Goal: Task Accomplishment & Management: Manage account settings

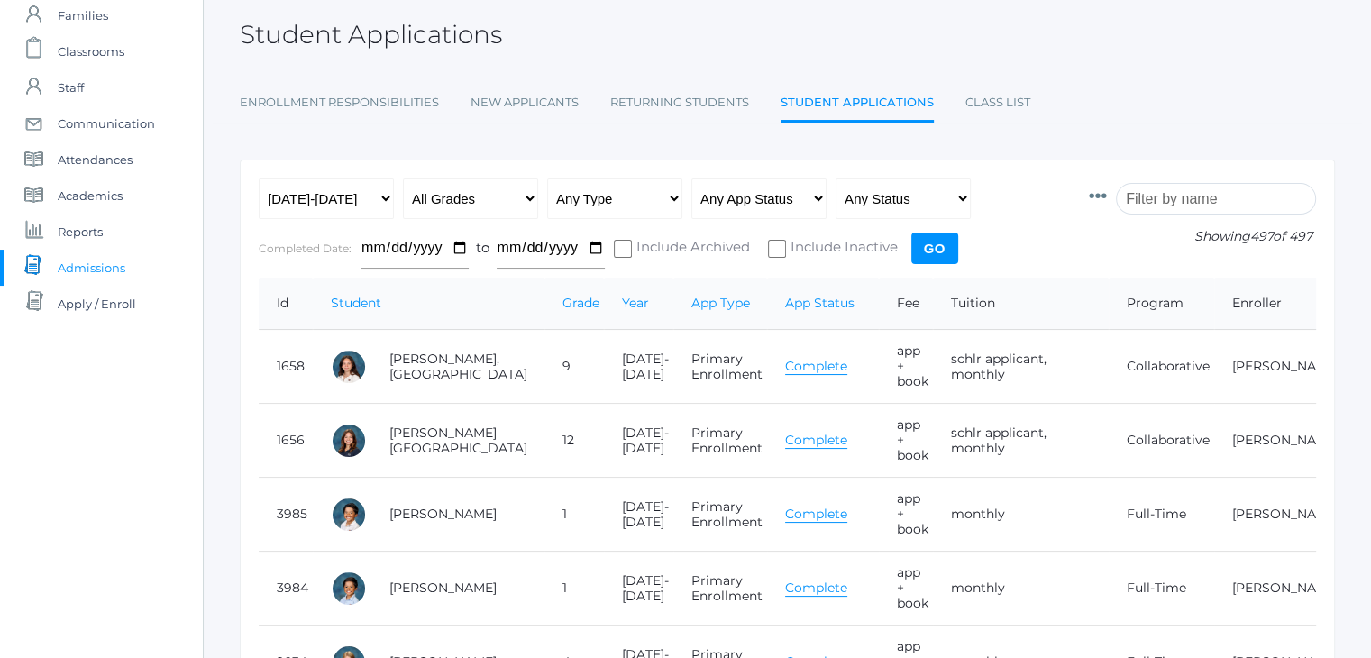
scroll to position [93, 0]
click at [1159, 199] on input "search" at bounding box center [1216, 199] width 200 height 32
click at [119, 193] on span "Academics" at bounding box center [90, 196] width 65 height 36
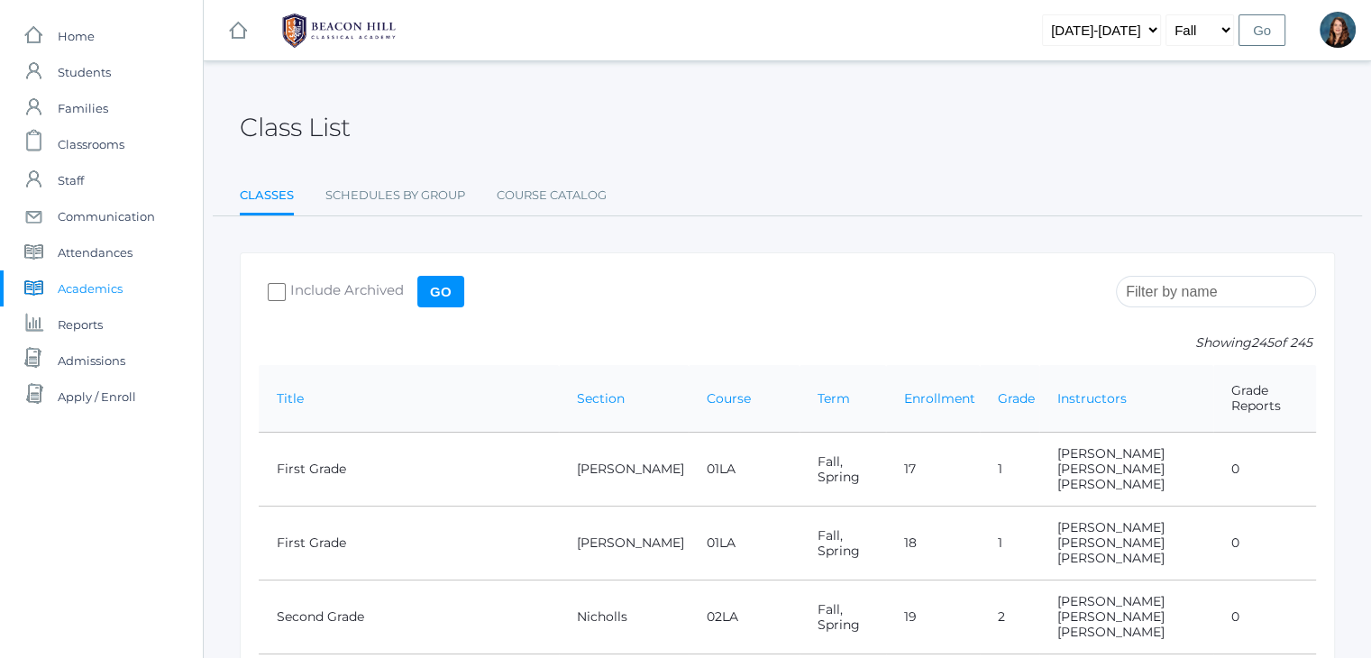
click at [1192, 293] on input "search" at bounding box center [1216, 292] width 200 height 32
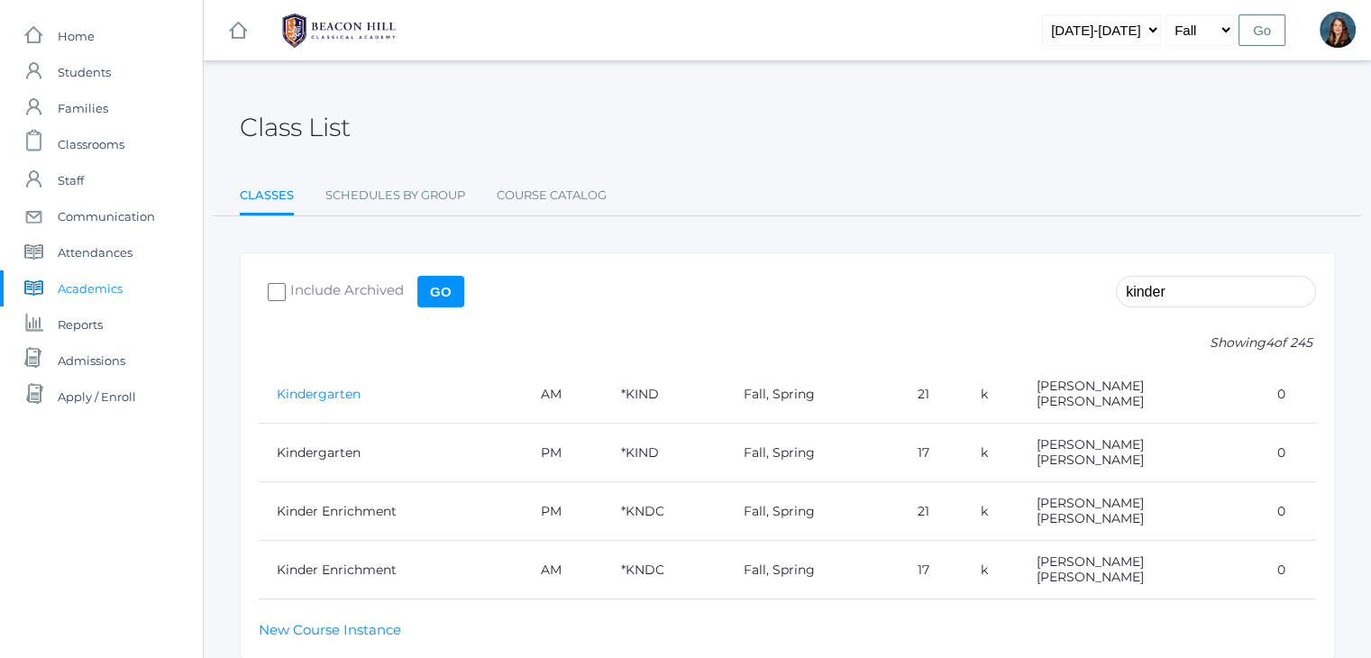
type input "kinder"
click at [347, 390] on link "Kindergarten" at bounding box center [319, 394] width 84 height 16
click at [108, 282] on span "Academics" at bounding box center [90, 288] width 65 height 36
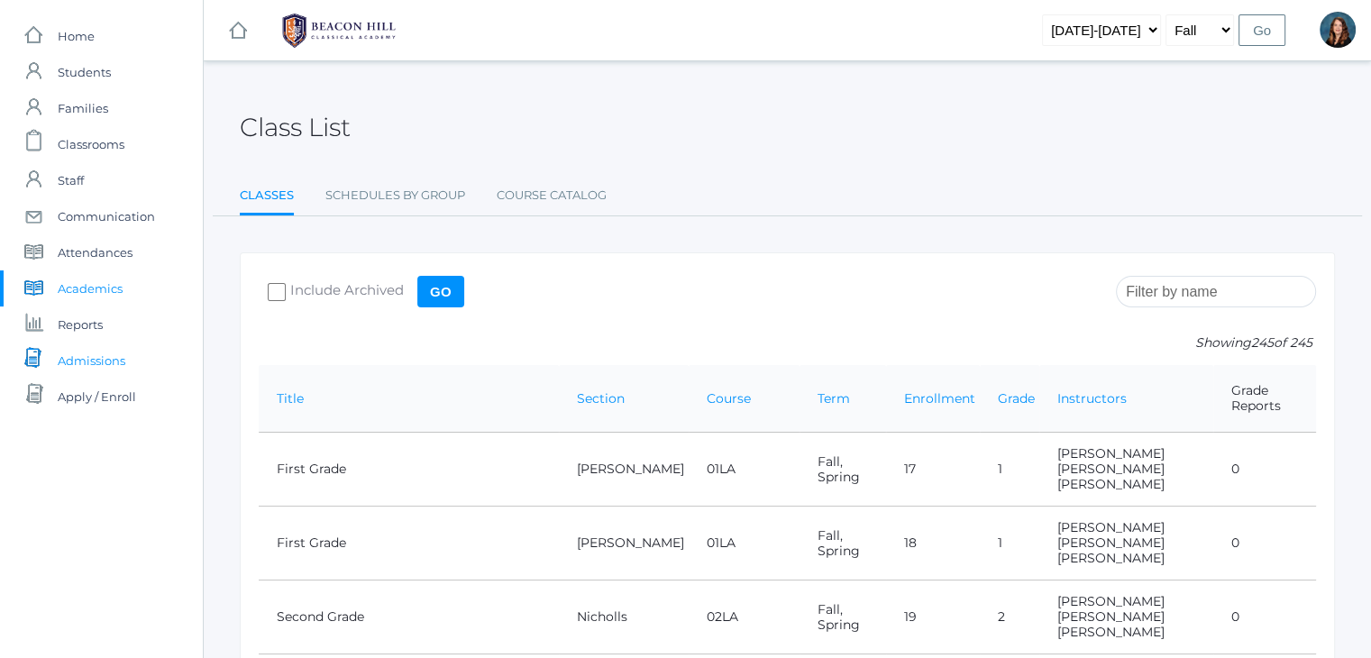
click at [95, 356] on span "Admissions" at bounding box center [92, 361] width 68 height 36
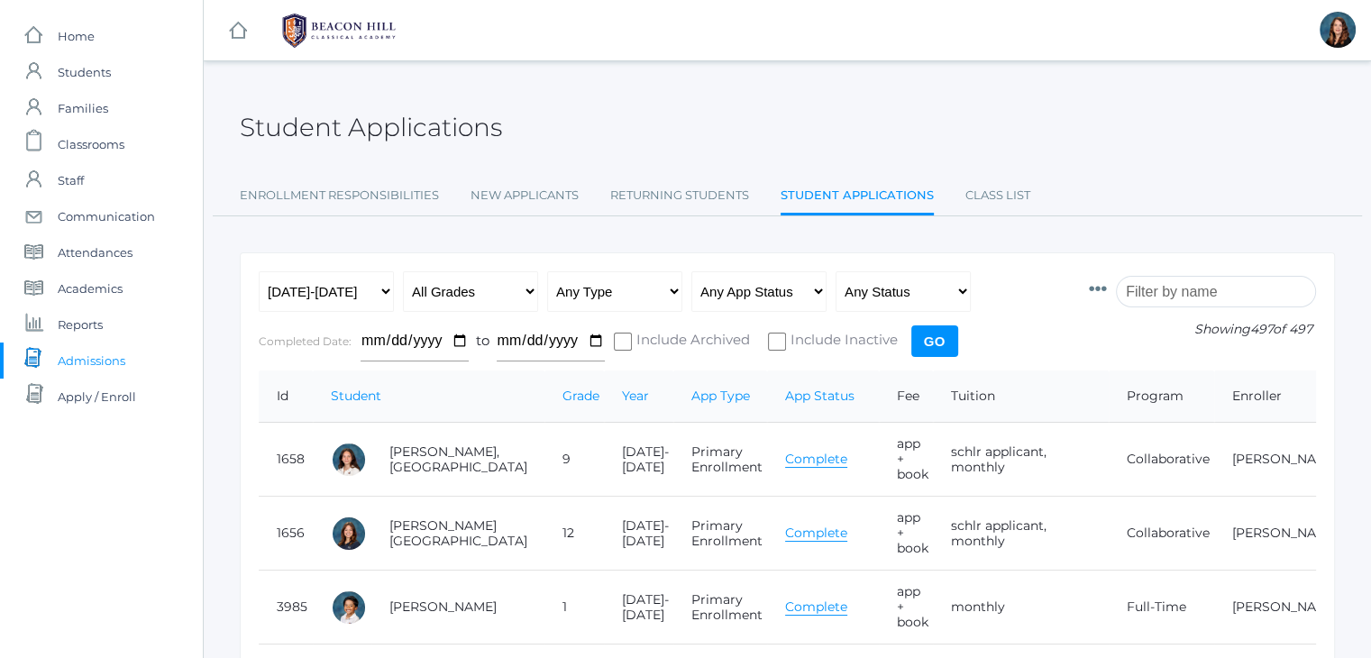
click at [1195, 286] on input "search" at bounding box center [1216, 292] width 200 height 32
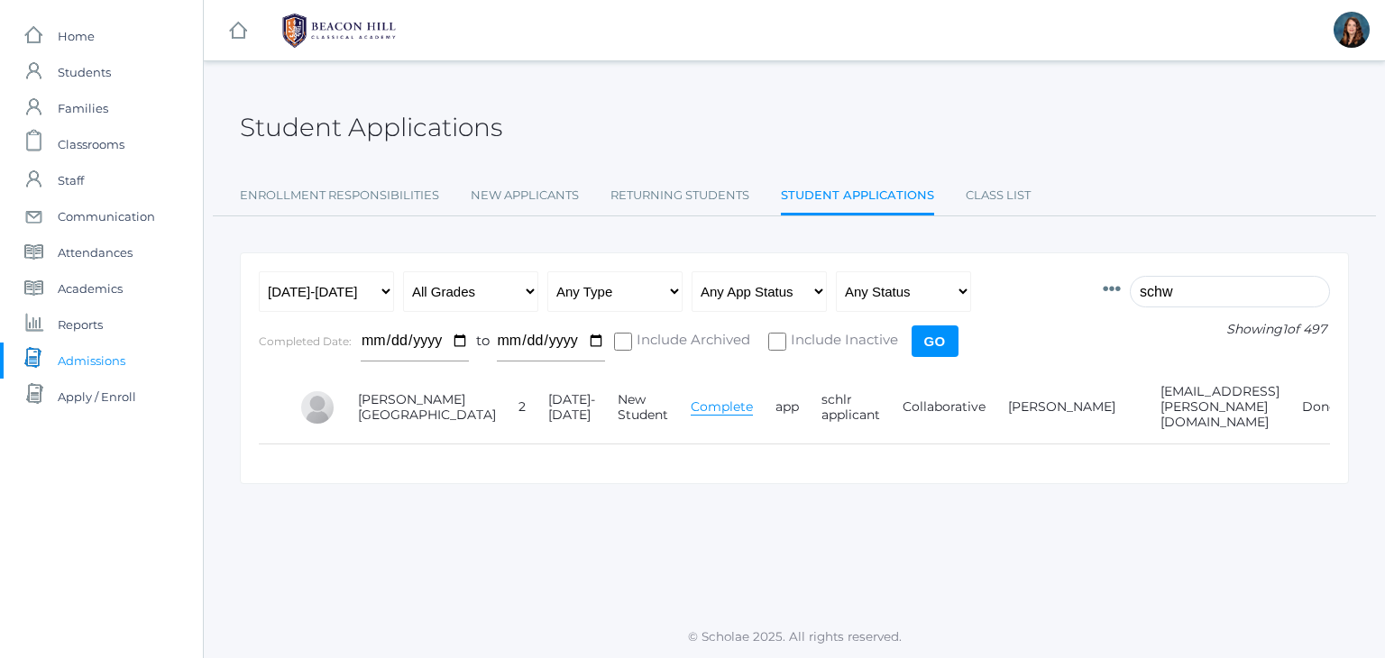
type input "schw"
click at [672, 410] on td "Complete" at bounding box center [714, 407] width 85 height 74
click at [690, 401] on link "Complete" at bounding box center [721, 406] width 62 height 17
click at [1174, 296] on input "schw" at bounding box center [1229, 292] width 200 height 32
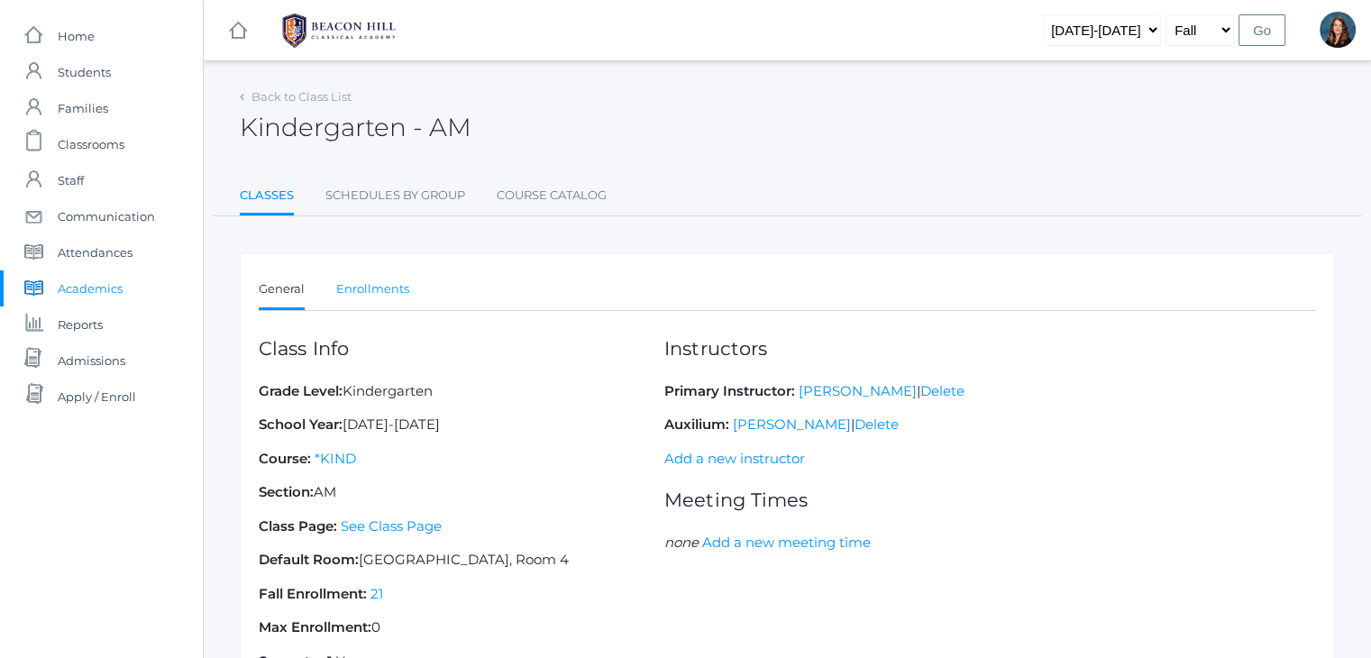
click at [394, 283] on link "Enrollments" at bounding box center [372, 289] width 73 height 36
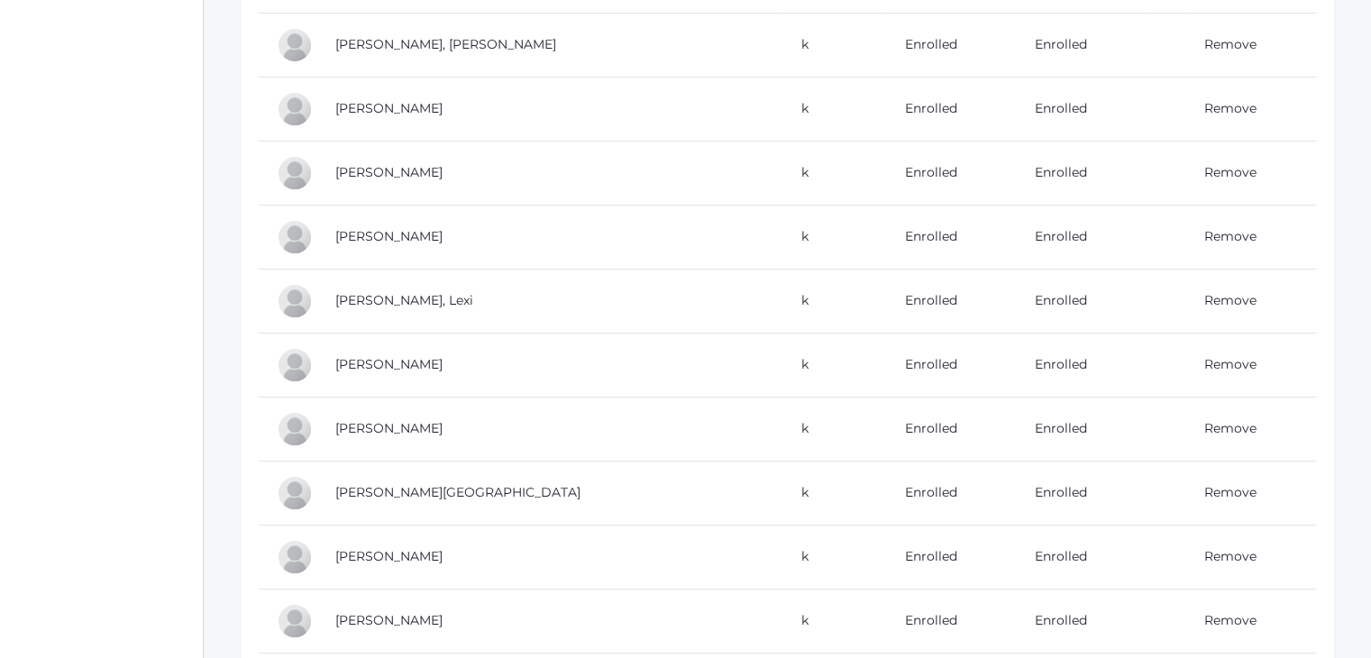
scroll to position [936, 0]
click at [1205, 227] on link "Remove" at bounding box center [1230, 235] width 52 height 16
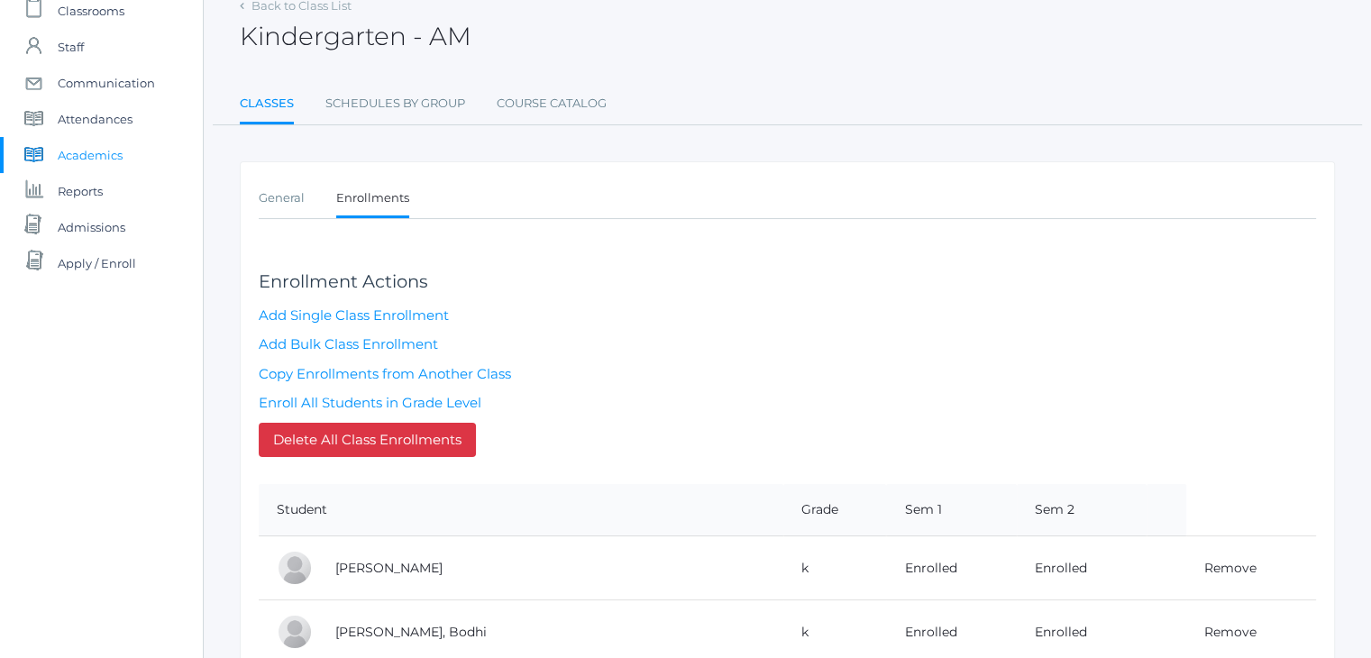
scroll to position [32, 0]
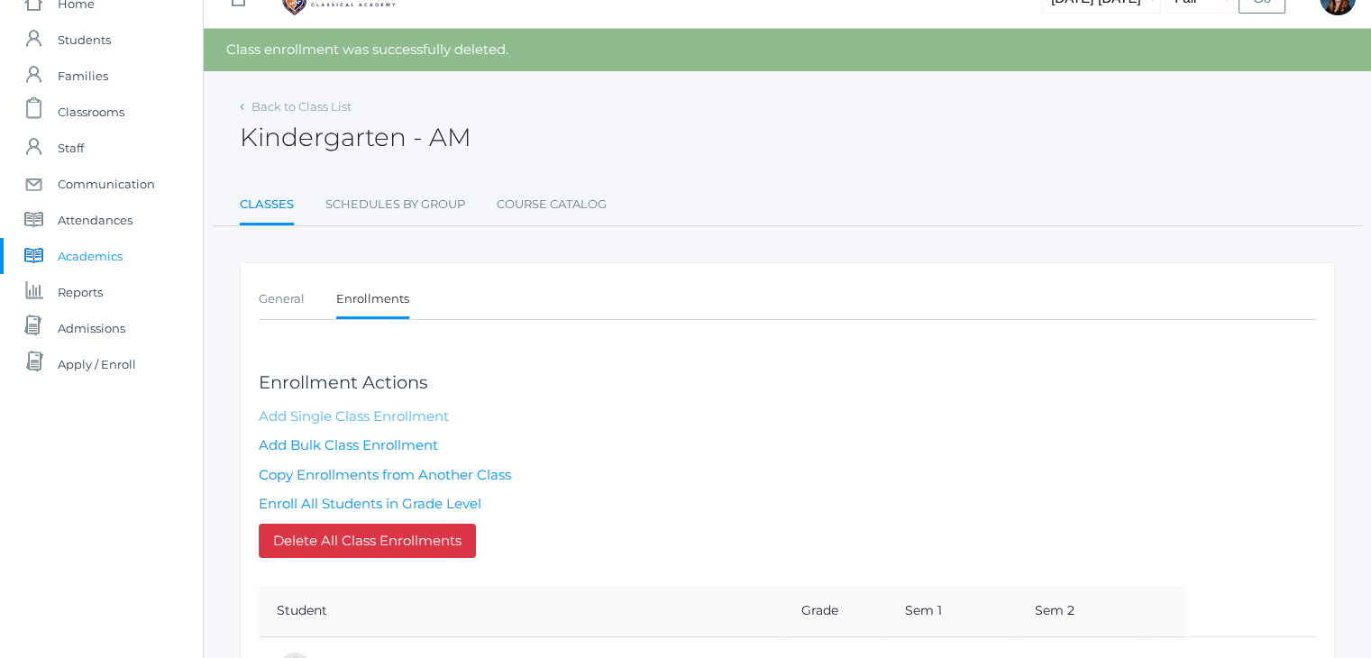
click at [341, 418] on link "Add Single Class Enrollment" at bounding box center [354, 415] width 190 height 17
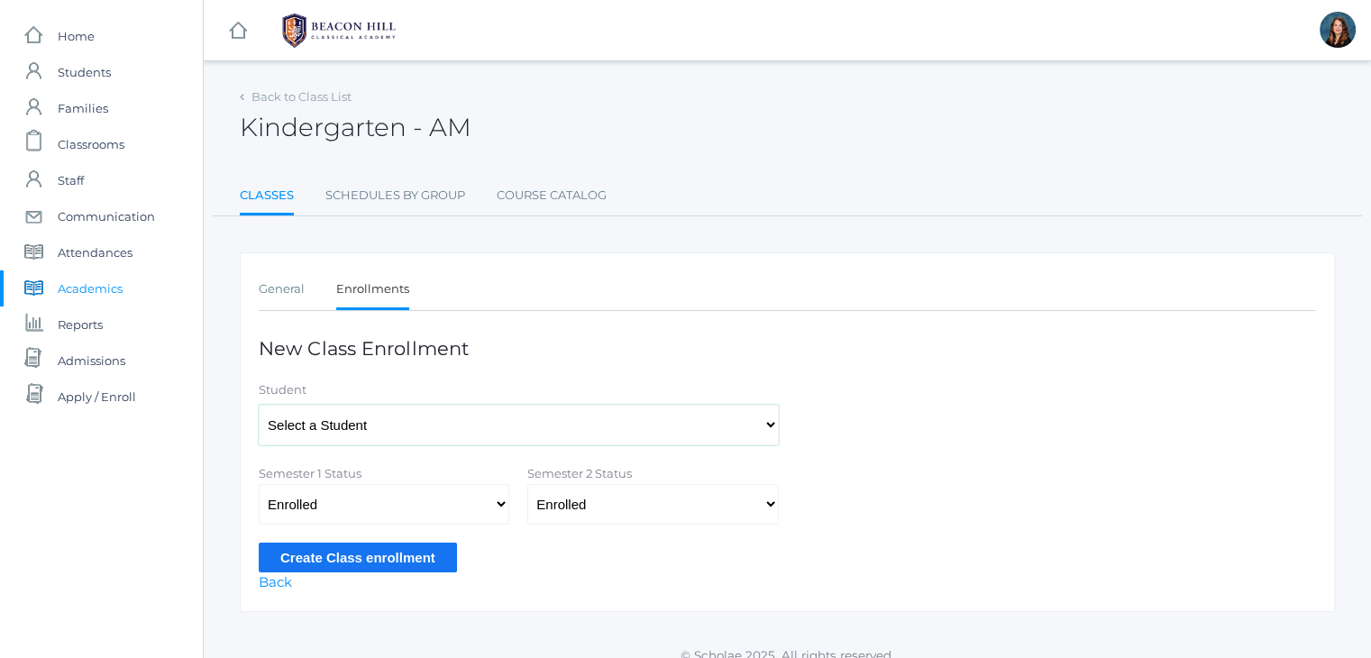
click at [470, 430] on select "Select a Student [PERSON_NAME], [PERSON_NAME], [PERSON_NAME], [PERSON_NAME], [P…" at bounding box center [519, 425] width 520 height 41
select select "4261"
click at [259, 405] on select "Select a Student [PERSON_NAME], [PERSON_NAME], [PERSON_NAME], [PERSON_NAME], [P…" at bounding box center [519, 425] width 520 height 41
click at [374, 552] on input "Create Class enrollment" at bounding box center [358, 558] width 198 height 30
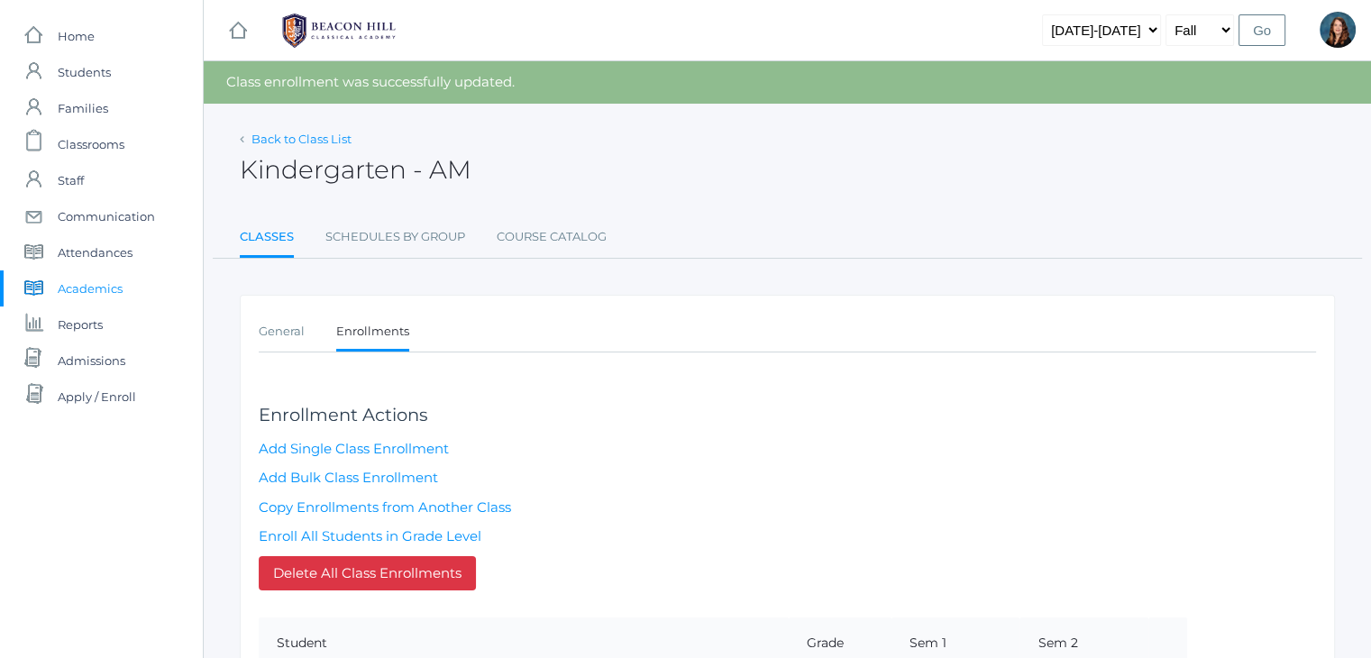
click at [319, 138] on link "Back to Class List" at bounding box center [301, 139] width 100 height 14
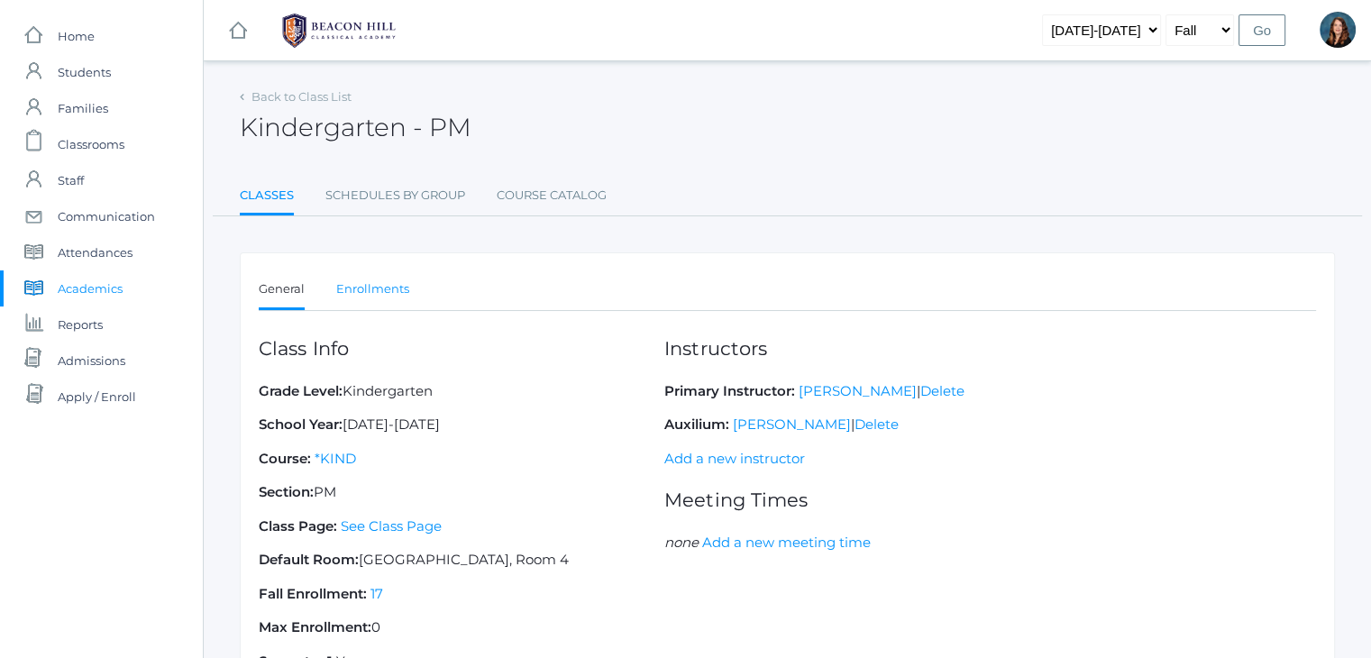
click at [382, 292] on link "Enrollments" at bounding box center [372, 289] width 73 height 36
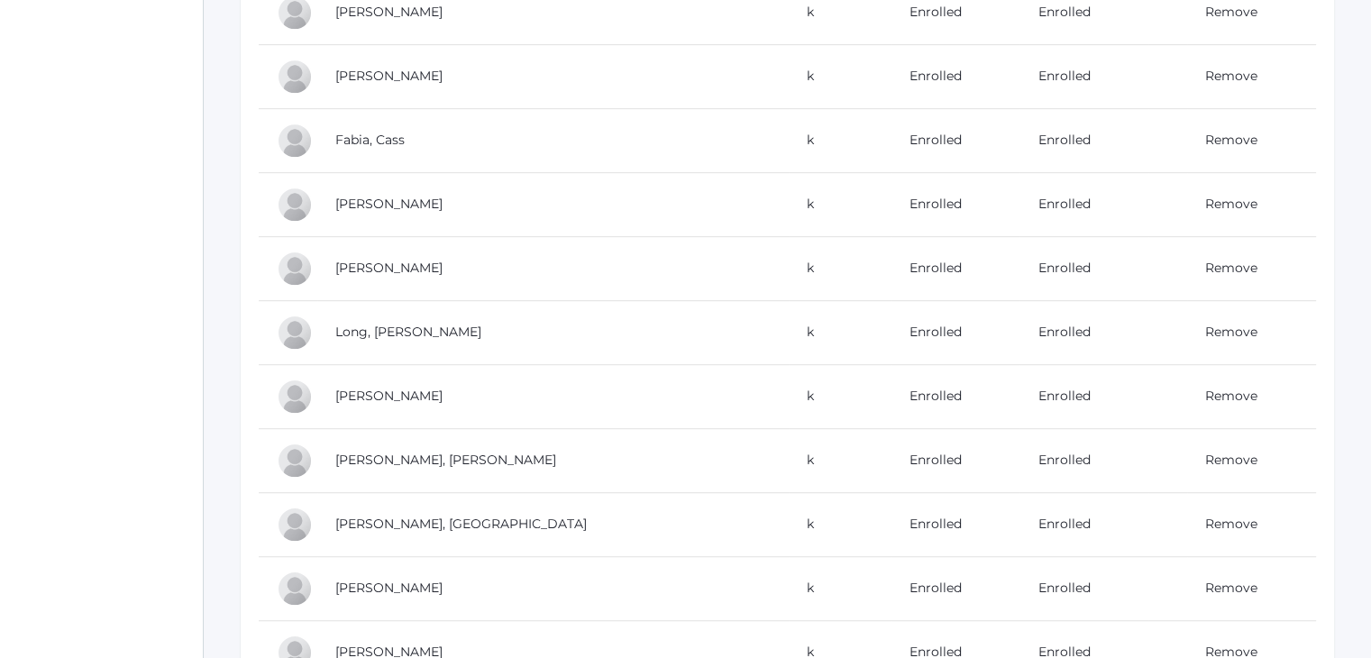
scroll to position [1033, 0]
click at [1205, 525] on link "Remove" at bounding box center [1231, 522] width 52 height 16
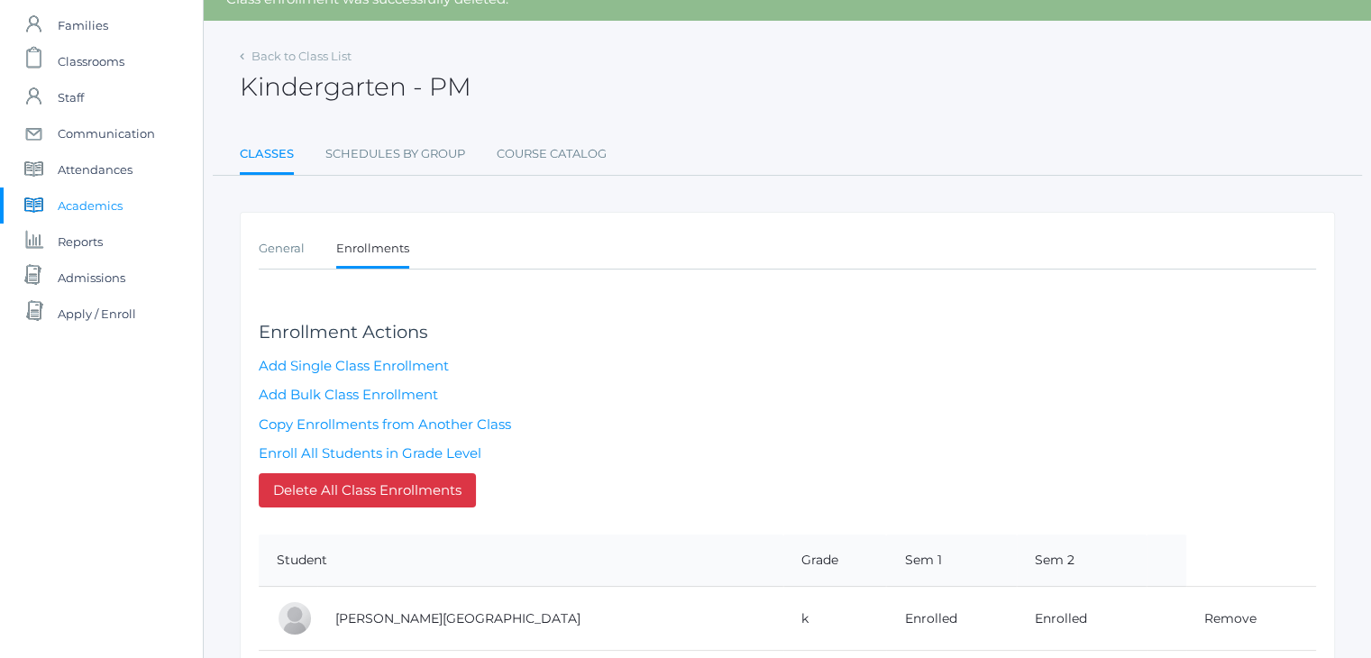
scroll to position [83, 0]
click at [328, 366] on link "Add Single Class Enrollment" at bounding box center [354, 365] width 190 height 17
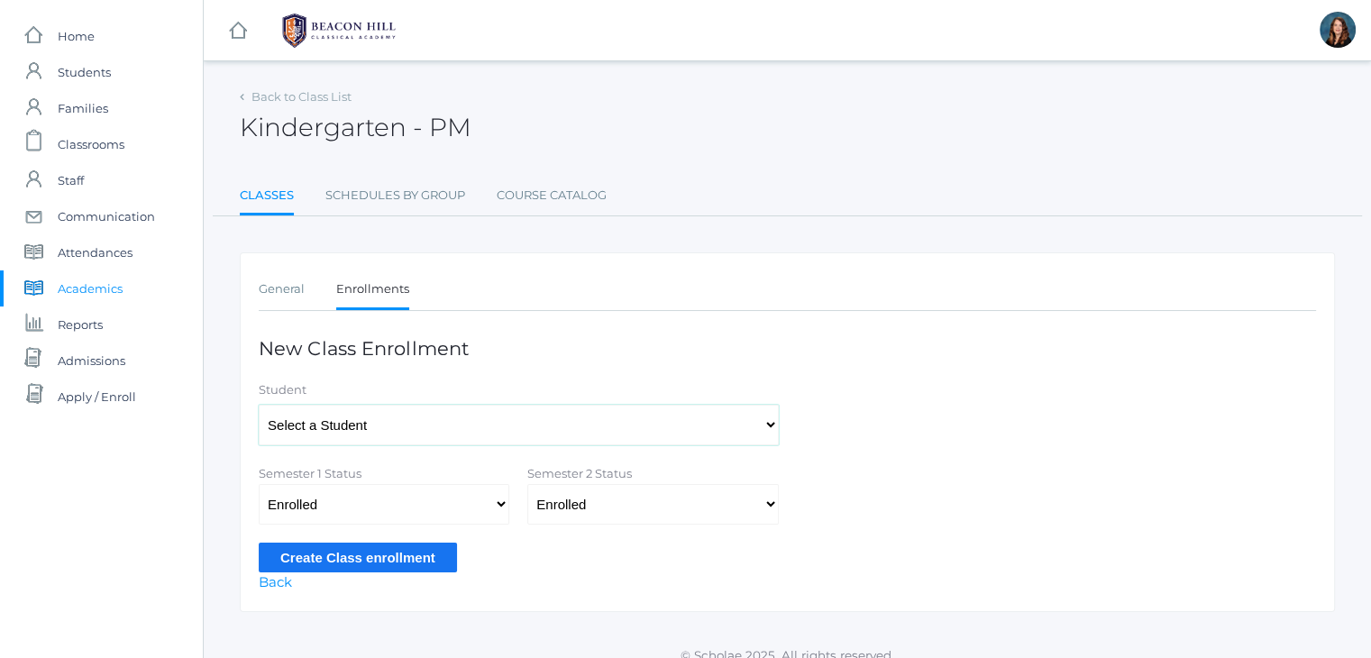
click at [419, 426] on select "Select a Student Abdulla, Charlotte Abdulla, Phoenix Abrea, Grayson Abrea, Domi…" at bounding box center [519, 425] width 520 height 41
select select "4275"
click at [259, 405] on select "Select a Student Abdulla, Charlotte Abdulla, Phoenix Abrea, Grayson Abrea, Domi…" at bounding box center [519, 425] width 520 height 41
click at [401, 551] on input "Create Class enrollment" at bounding box center [358, 558] width 198 height 30
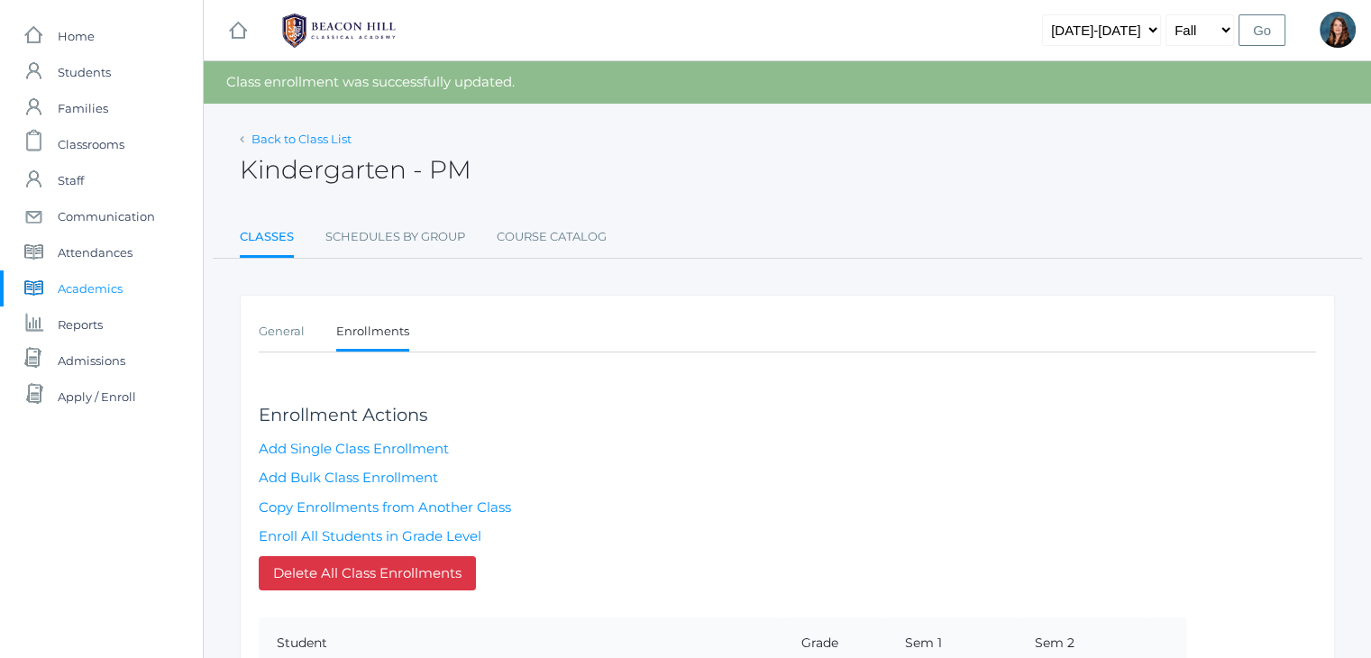
click at [323, 141] on link "Back to Class List" at bounding box center [301, 139] width 100 height 14
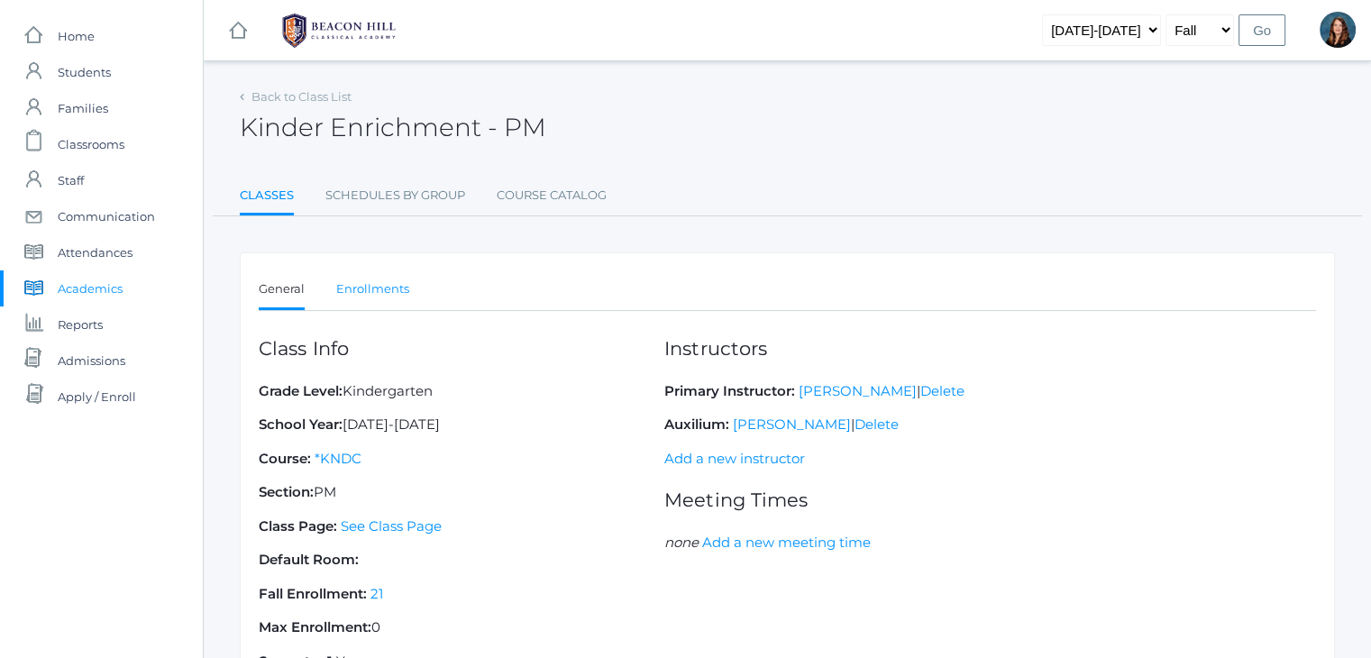
click at [368, 290] on link "Enrollments" at bounding box center [372, 289] width 73 height 36
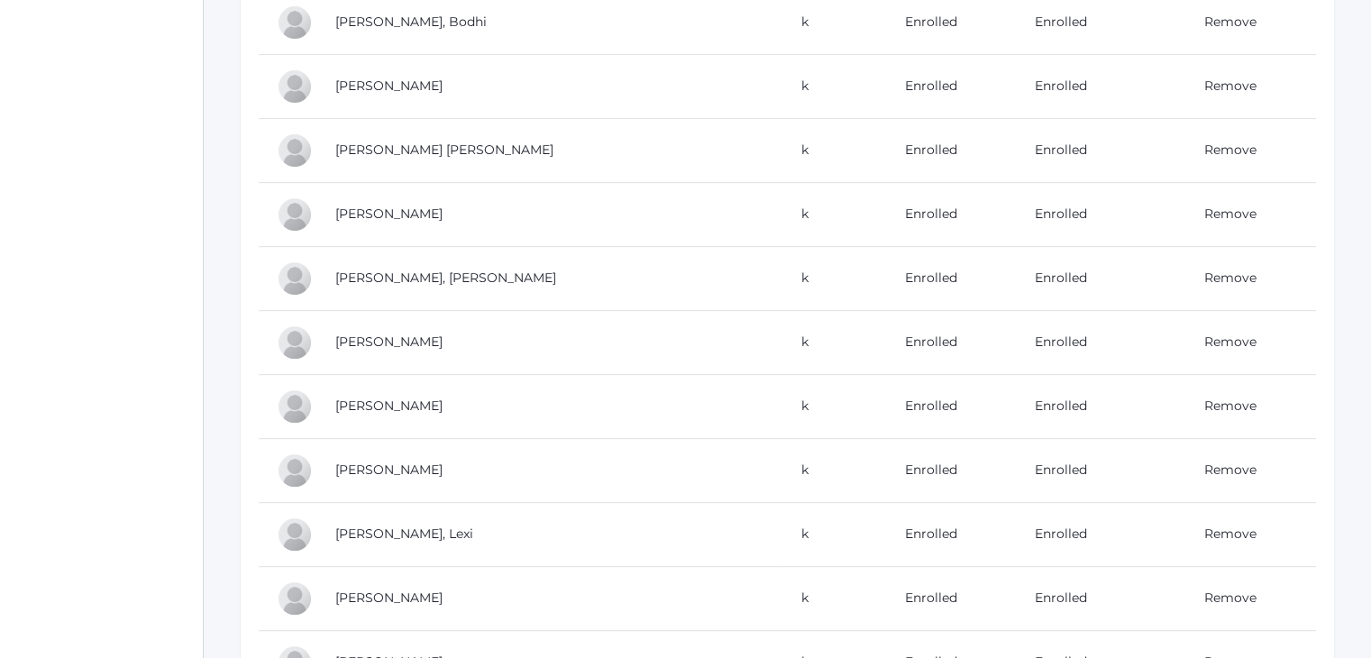
scroll to position [702, 0]
click at [1204, 466] on link "Remove" at bounding box center [1230, 469] width 52 height 16
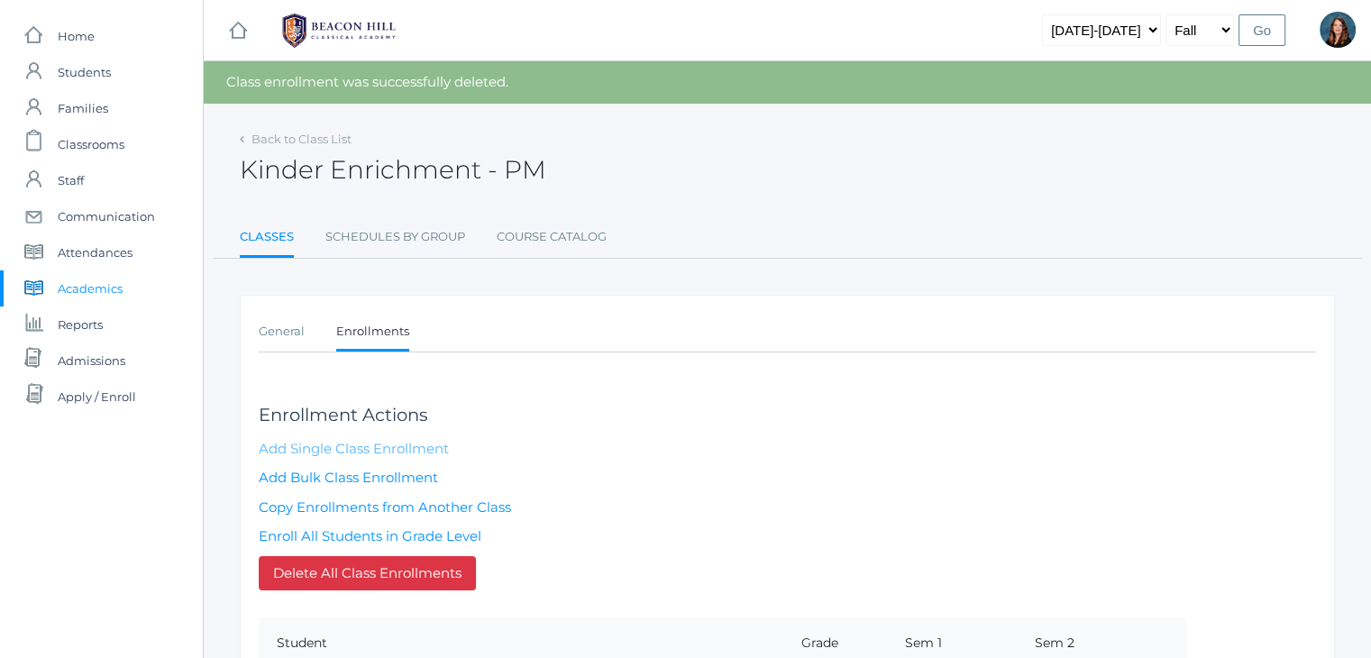
click at [379, 443] on link "Add Single Class Enrollment" at bounding box center [354, 448] width 190 height 17
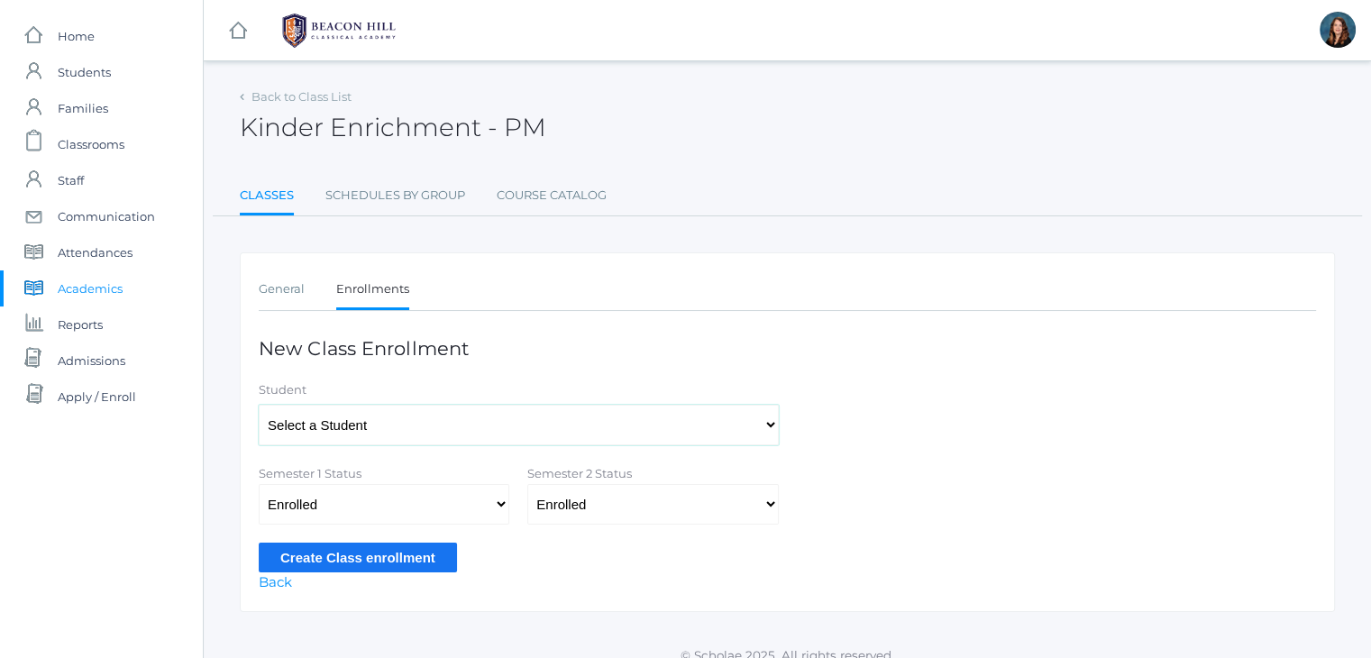
click at [482, 425] on select "Select a Student [PERSON_NAME], [PERSON_NAME], [PERSON_NAME], [PERSON_NAME], [P…" at bounding box center [519, 425] width 520 height 41
select select "4261"
click at [259, 405] on select "Select a Student [PERSON_NAME], [PERSON_NAME], [PERSON_NAME], [PERSON_NAME], [P…" at bounding box center [519, 425] width 520 height 41
click at [368, 549] on input "Create Class enrollment" at bounding box center [358, 558] width 198 height 30
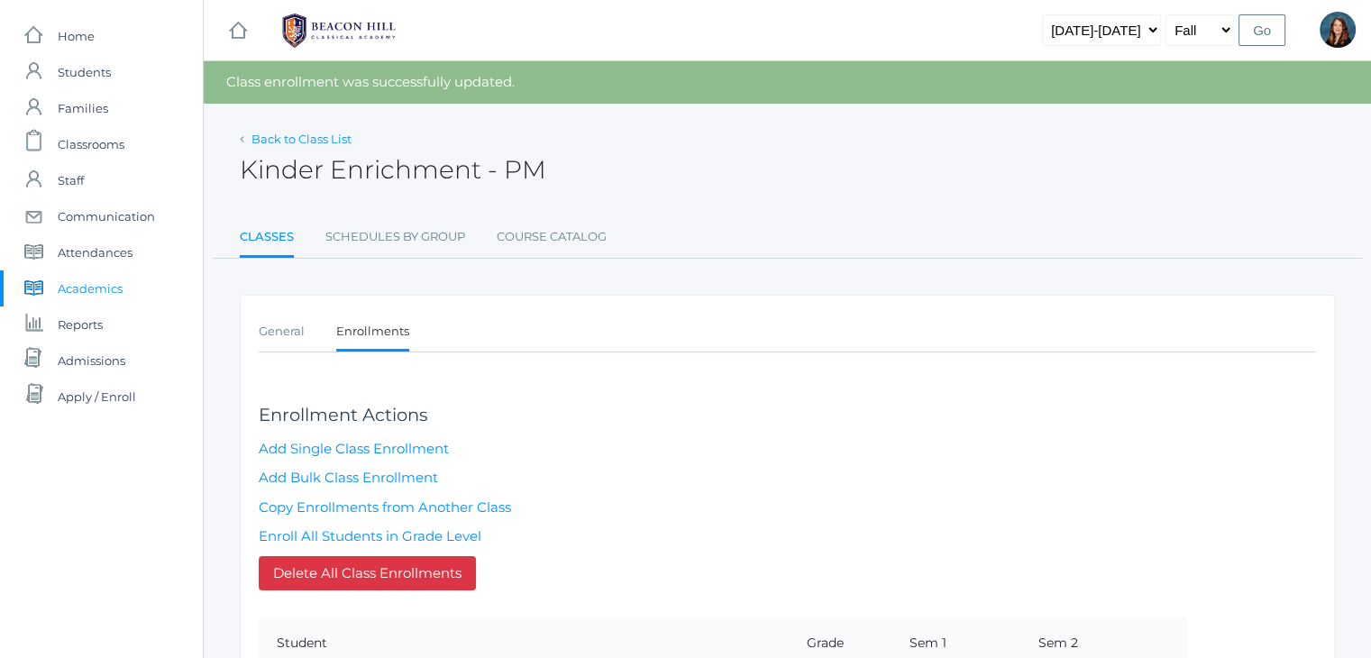
click at [325, 137] on link "Back to Class List" at bounding box center [301, 139] width 100 height 14
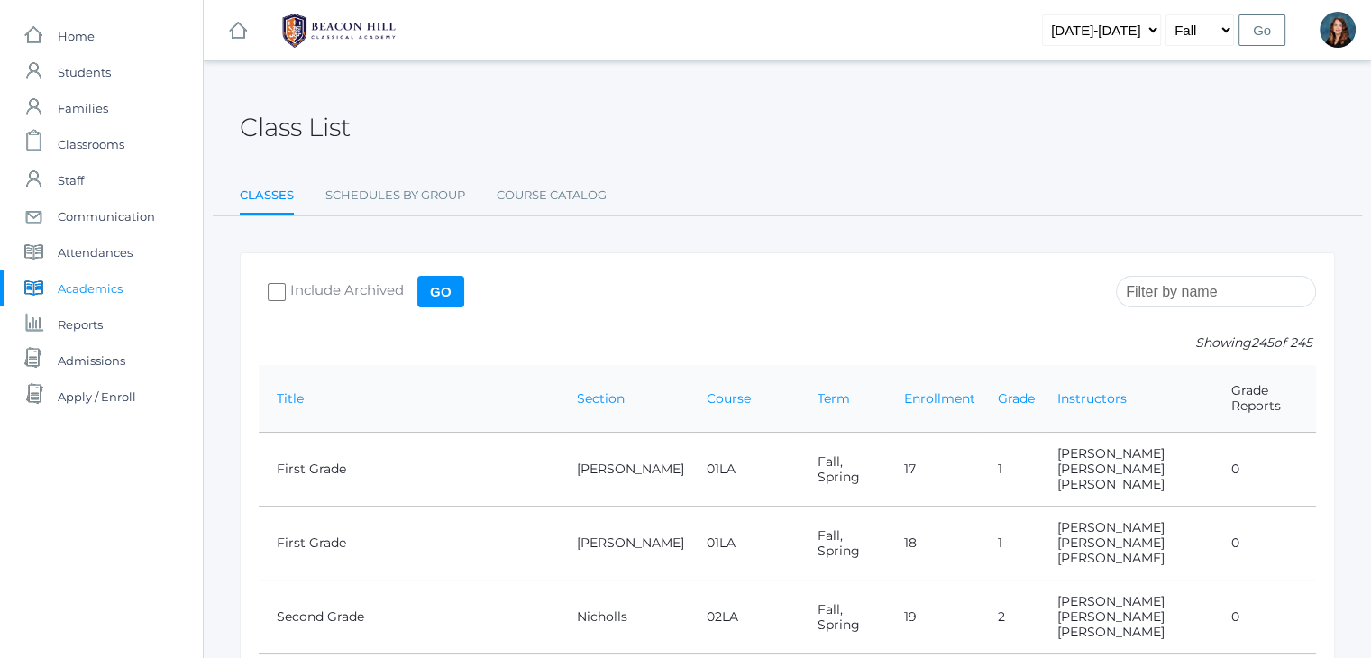
scroll to position [8444, 0]
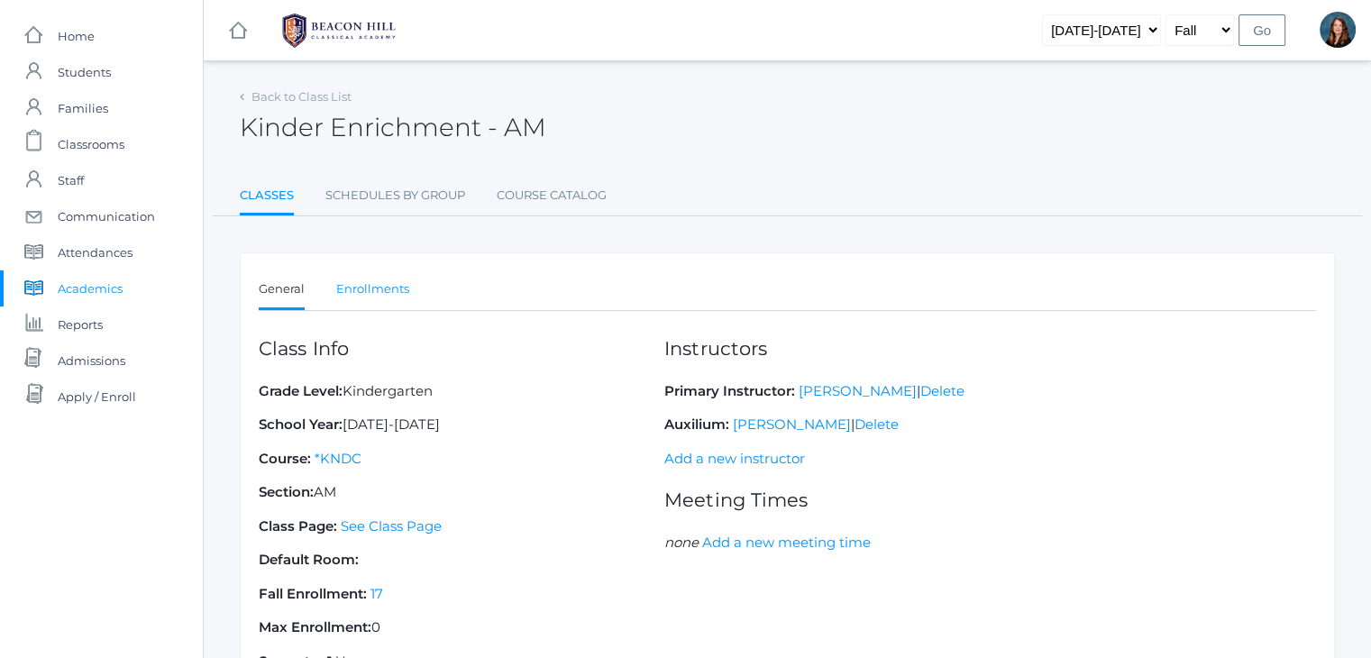
click at [367, 296] on link "Enrollments" at bounding box center [372, 289] width 73 height 36
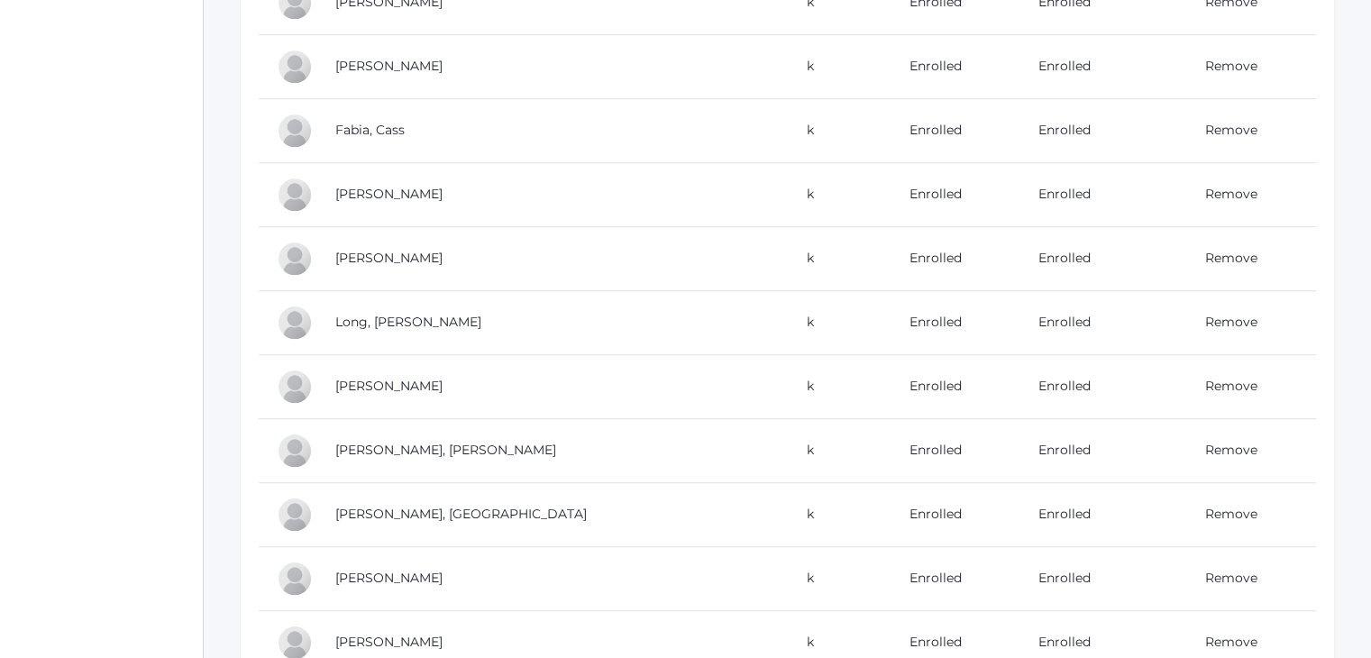
scroll to position [1111, 0]
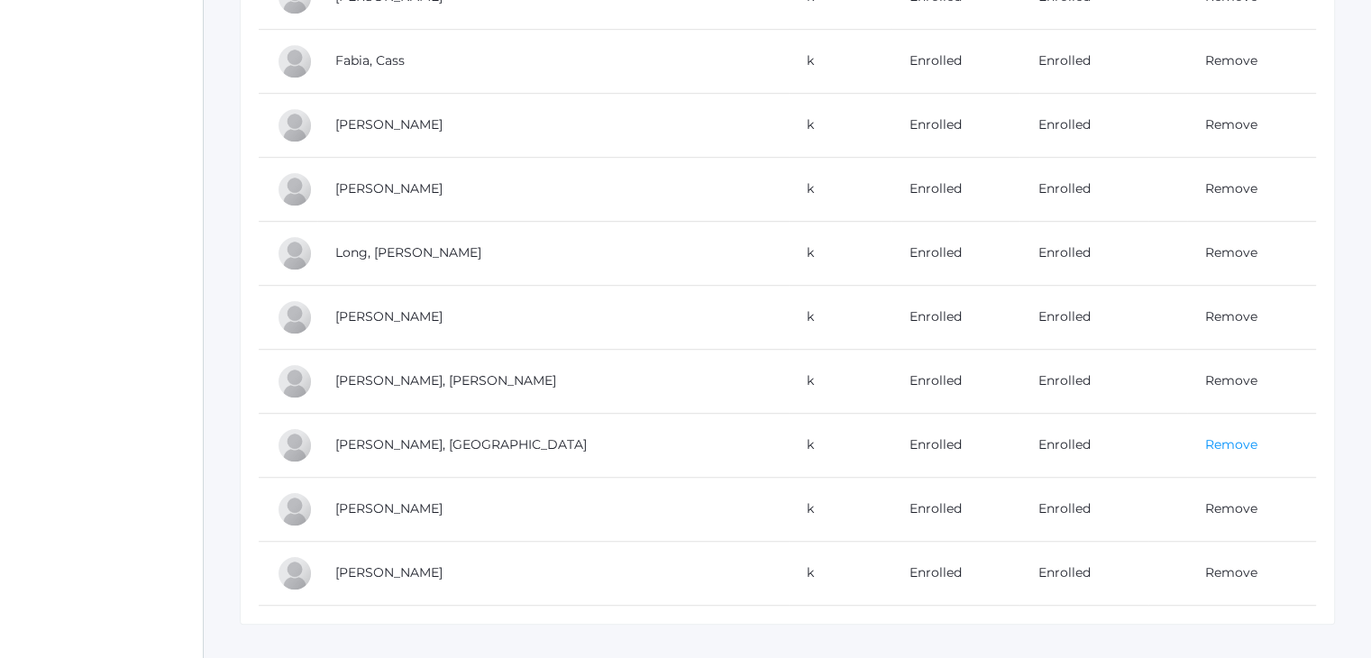
click at [1219, 437] on link "Remove" at bounding box center [1231, 444] width 52 height 16
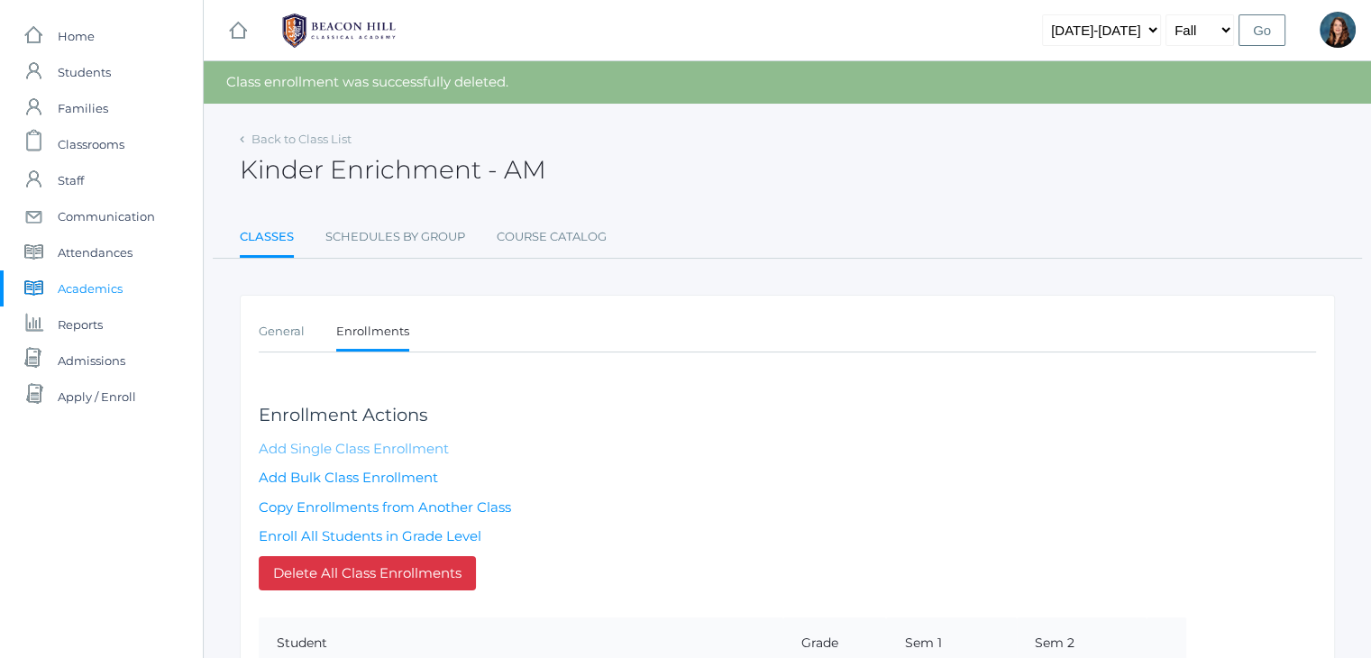
click at [325, 450] on link "Add Single Class Enrollment" at bounding box center [354, 448] width 190 height 17
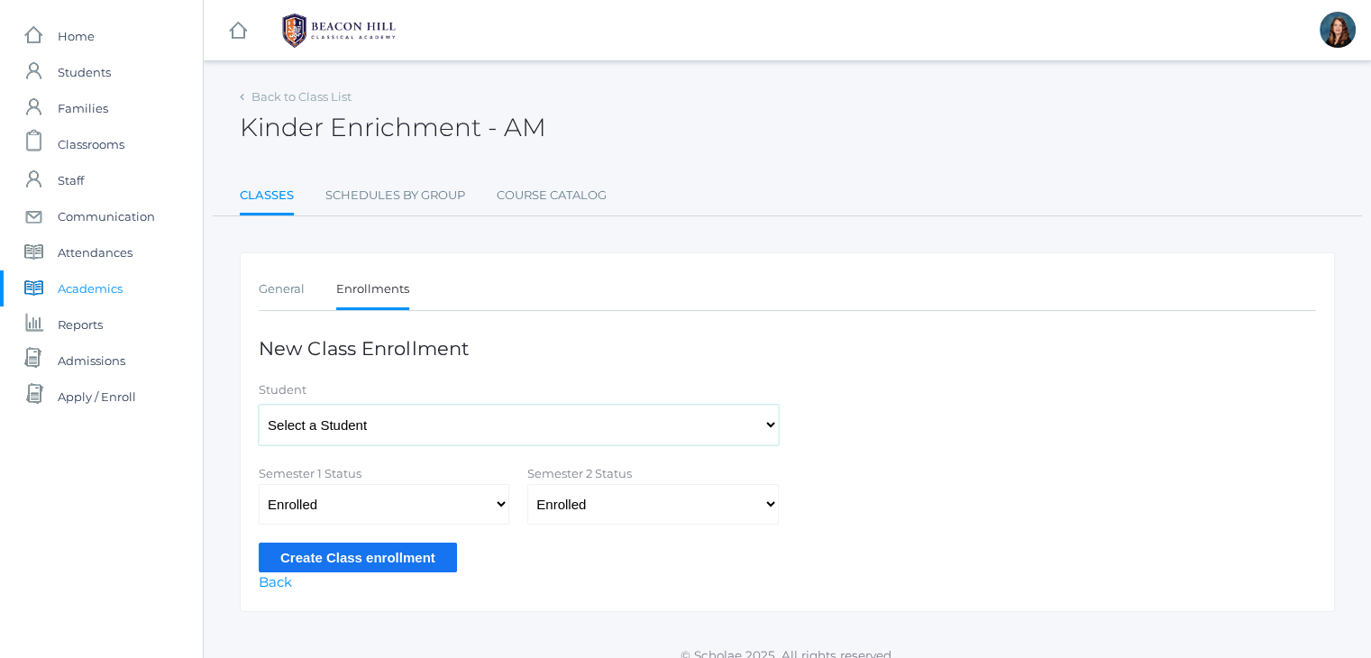
click at [552, 418] on select "Select a Student [PERSON_NAME], [PERSON_NAME], [PERSON_NAME], [PERSON_NAME], [P…" at bounding box center [519, 425] width 520 height 41
select select "4275"
click at [259, 405] on select "Select a Student [PERSON_NAME], [PERSON_NAME], [PERSON_NAME], [PERSON_NAME], [P…" at bounding box center [519, 425] width 520 height 41
click at [384, 546] on input "Create Class enrollment" at bounding box center [358, 558] width 198 height 30
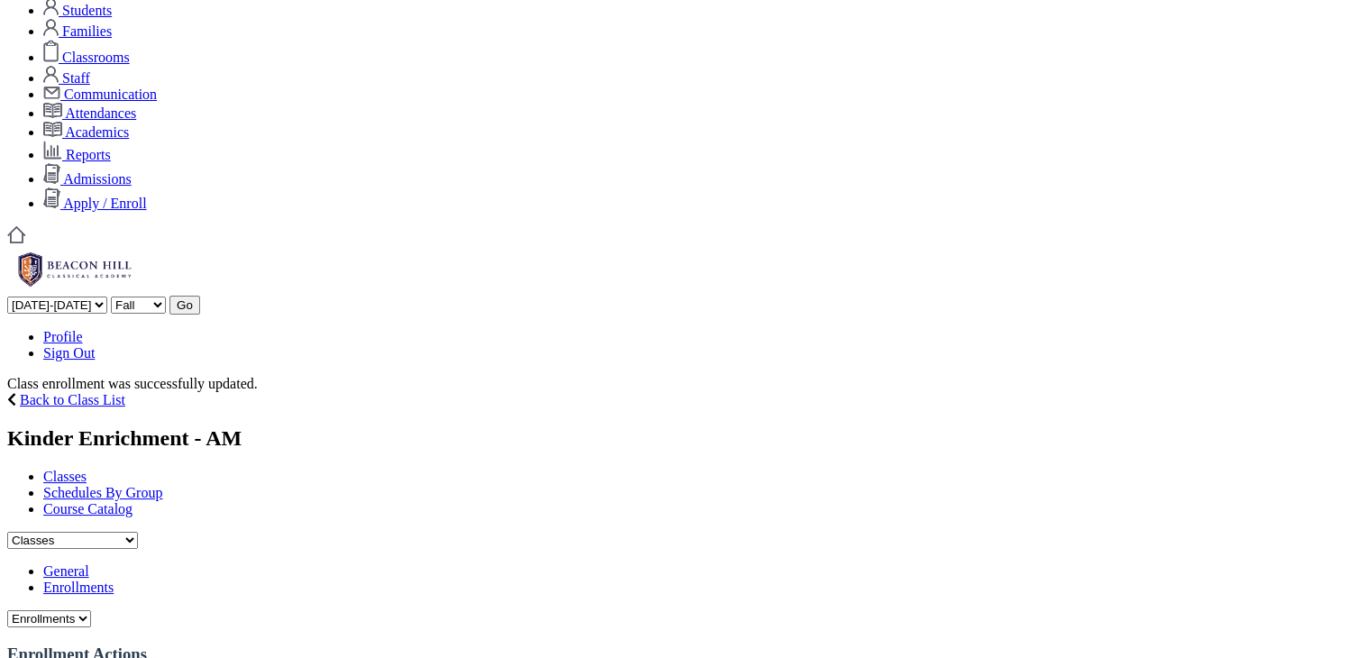
scroll to position [36, 0]
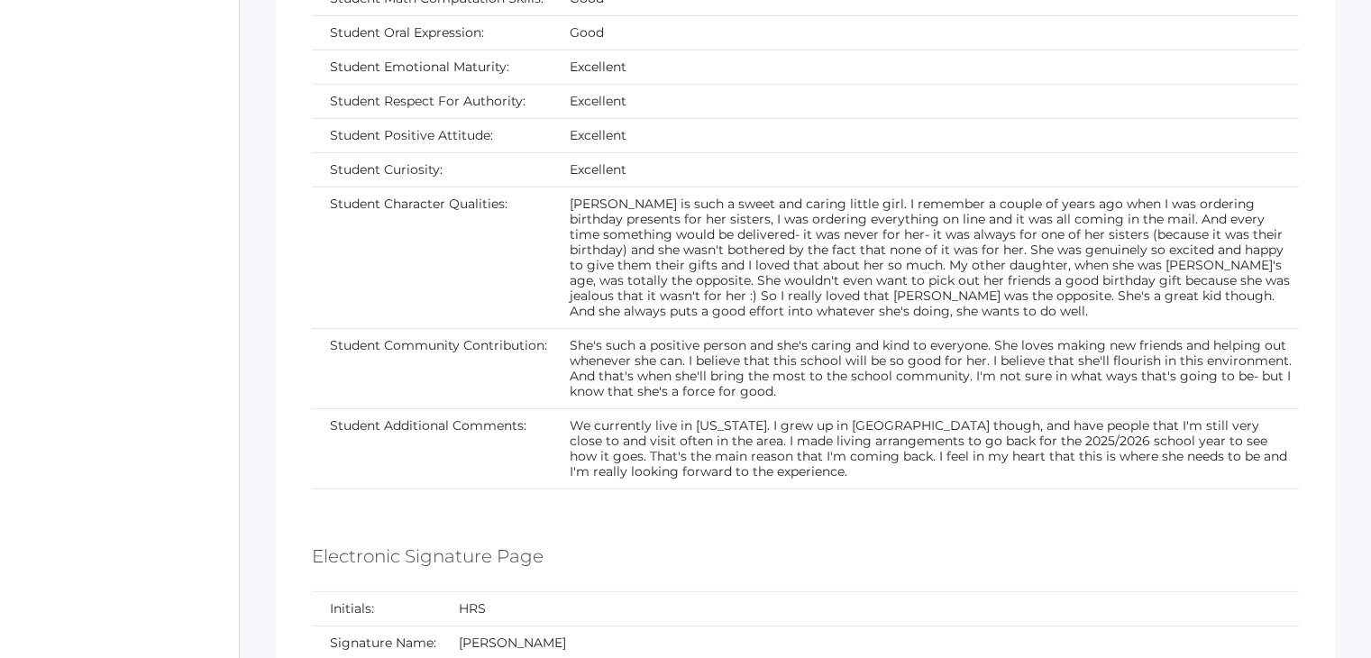
scroll to position [5139, 0]
